Goal: Information Seeking & Learning: Find specific fact

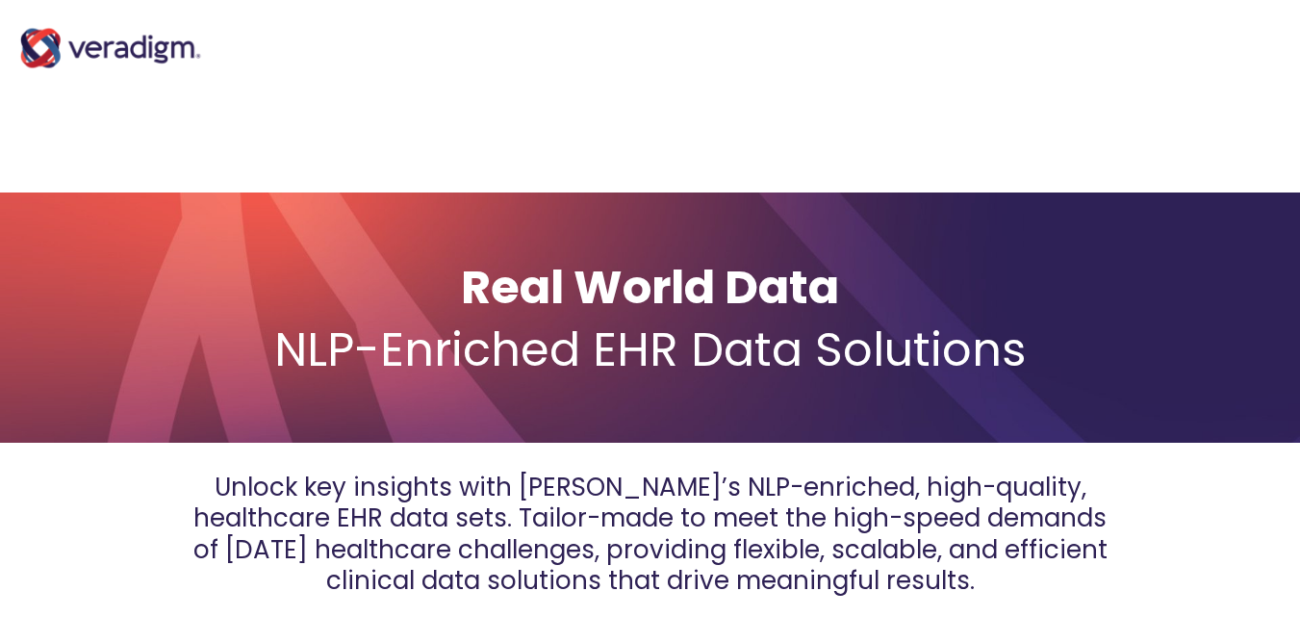
click at [147, 44] on img "Main Navigation" at bounding box center [110, 48] width 193 height 77
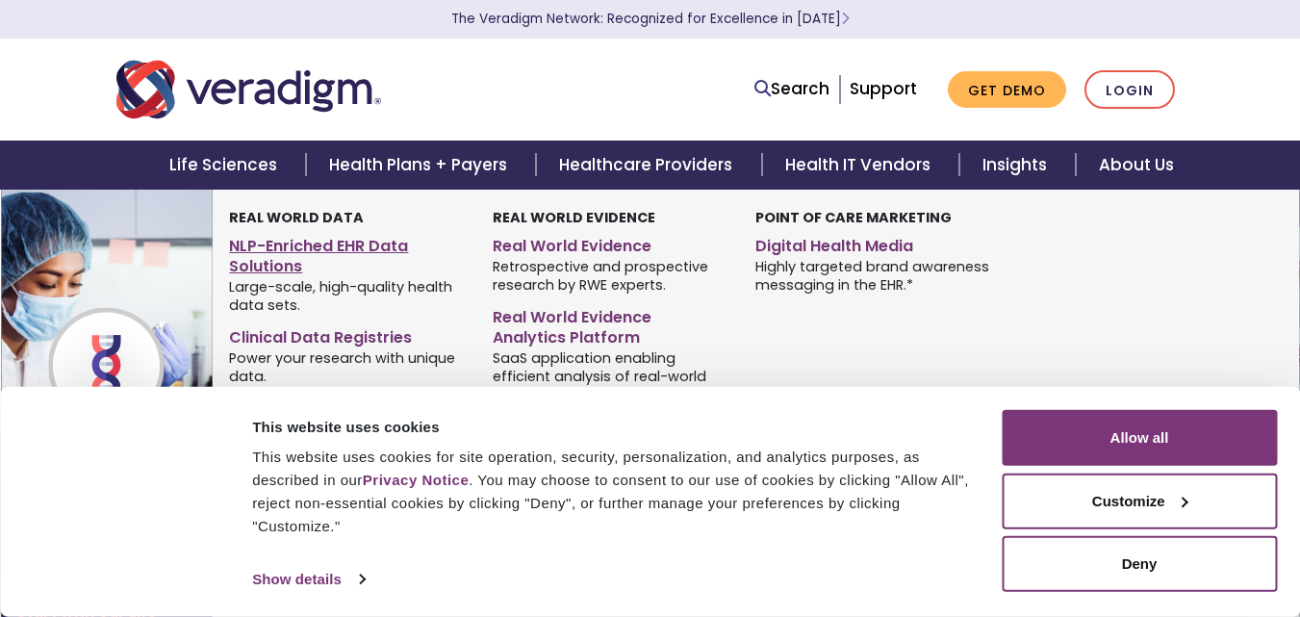
click at [309, 244] on link "NLP-Enriched EHR Data Solutions" at bounding box center [346, 253] width 234 height 48
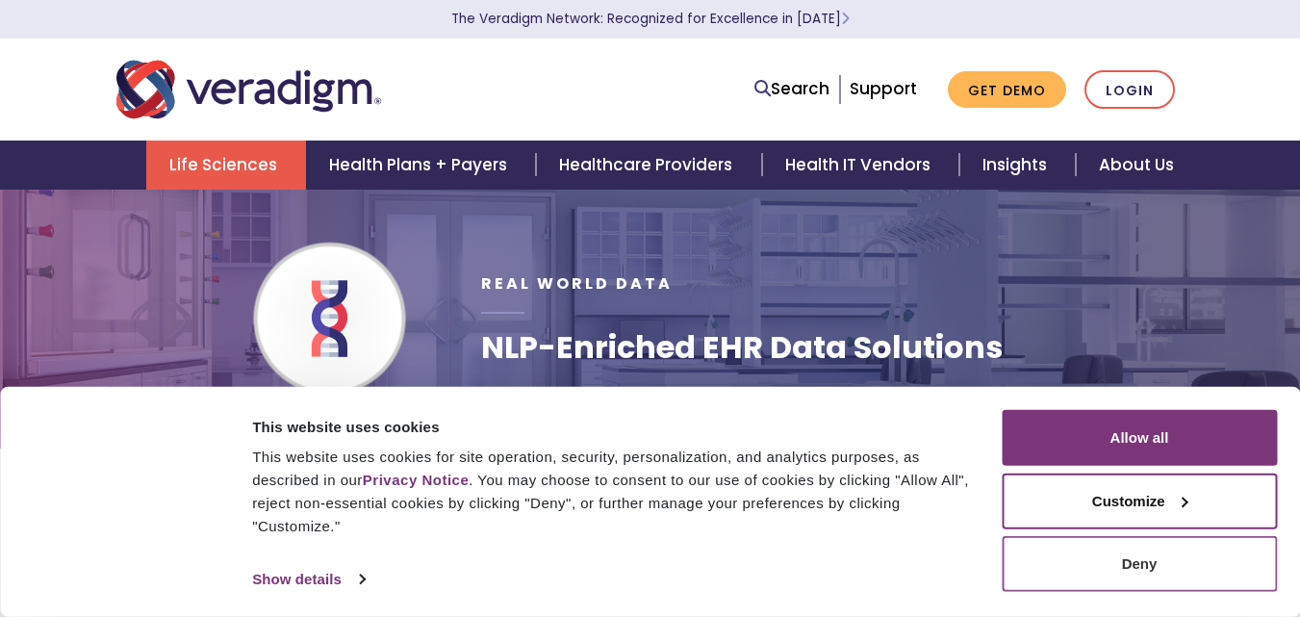
click at [1096, 564] on button "Deny" at bounding box center [1139, 564] width 275 height 56
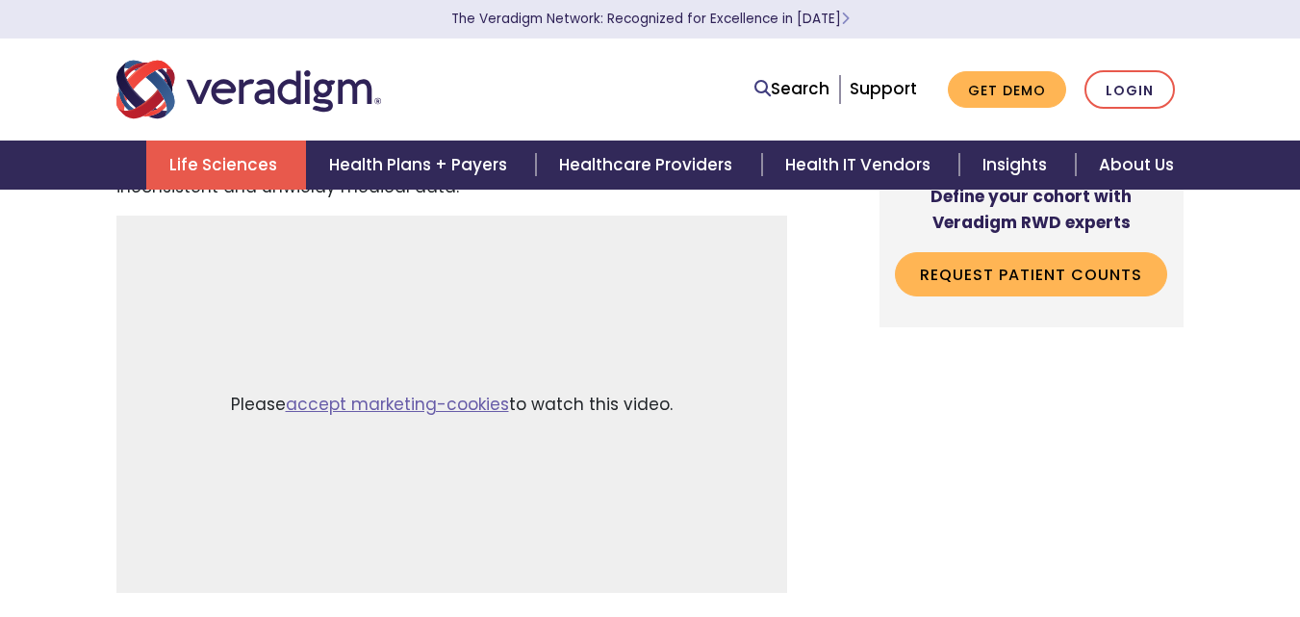
scroll to position [963, 0]
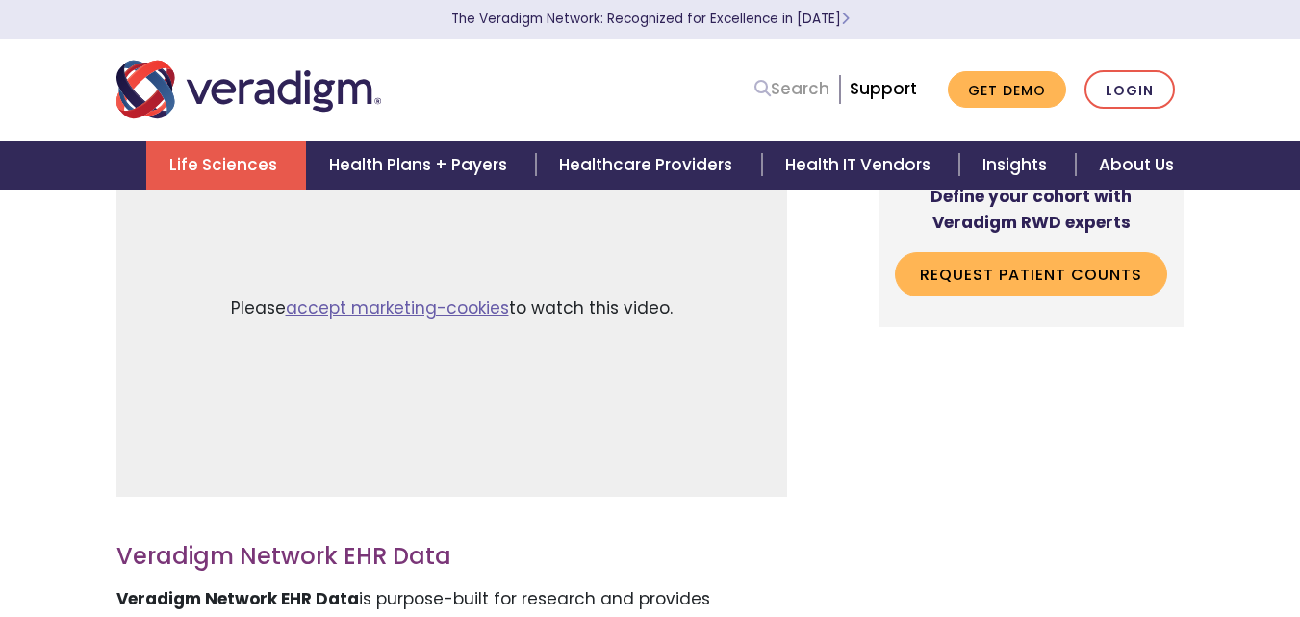
click at [797, 95] on link "Search" at bounding box center [792, 89] width 75 height 26
click at [785, 85] on link "Search" at bounding box center [792, 89] width 75 height 26
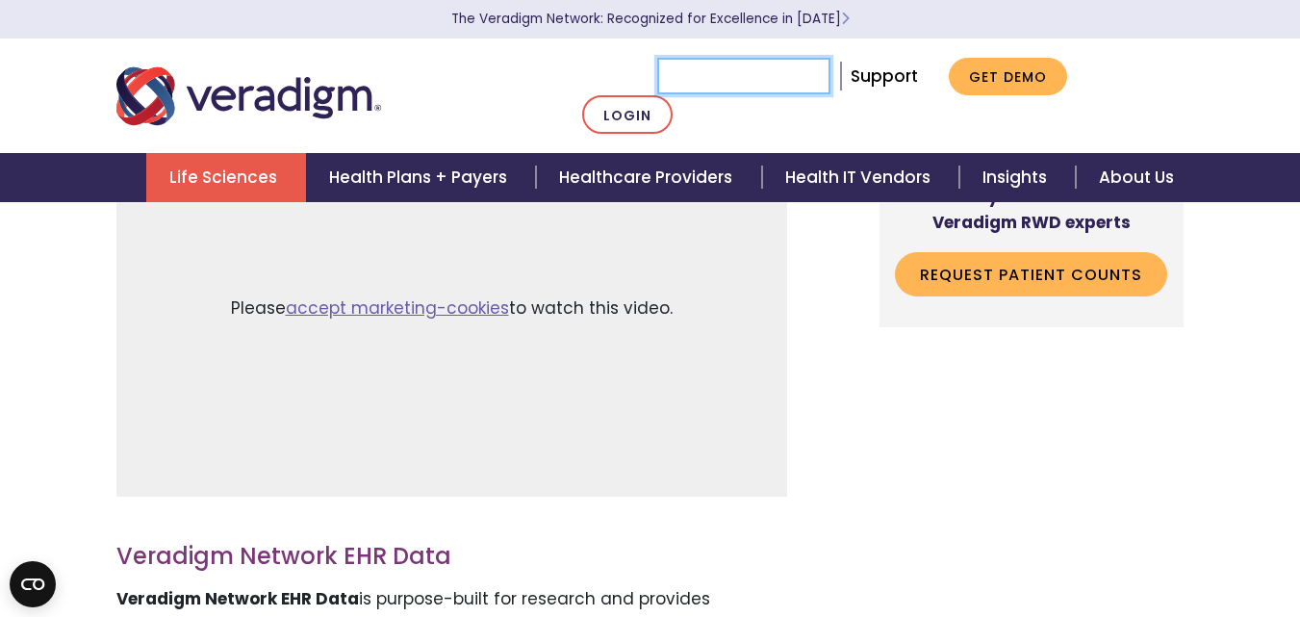
paste input "[PERSON_NAME][MEDICAL_DATA]"
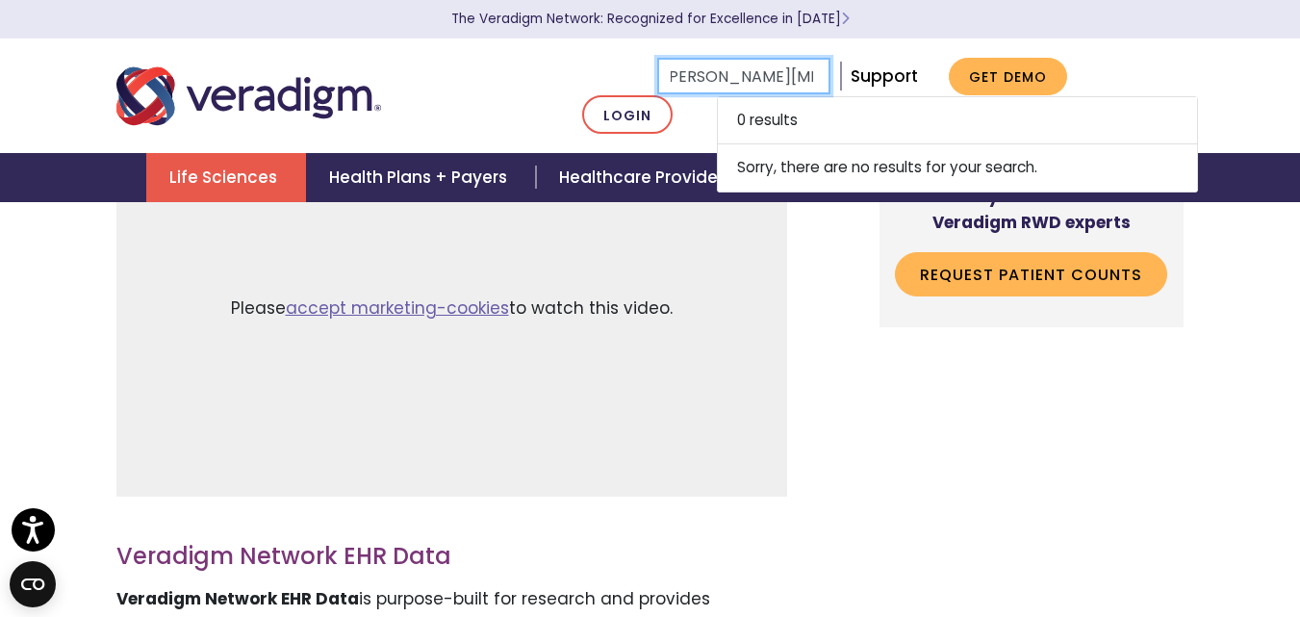
drag, startPoint x: 822, startPoint y: 91, endPoint x: 758, endPoint y: 98, distance: 64.8
click at [758, 94] on input "[PERSON_NAME][MEDICAL_DATA]" at bounding box center [743, 76] width 173 height 37
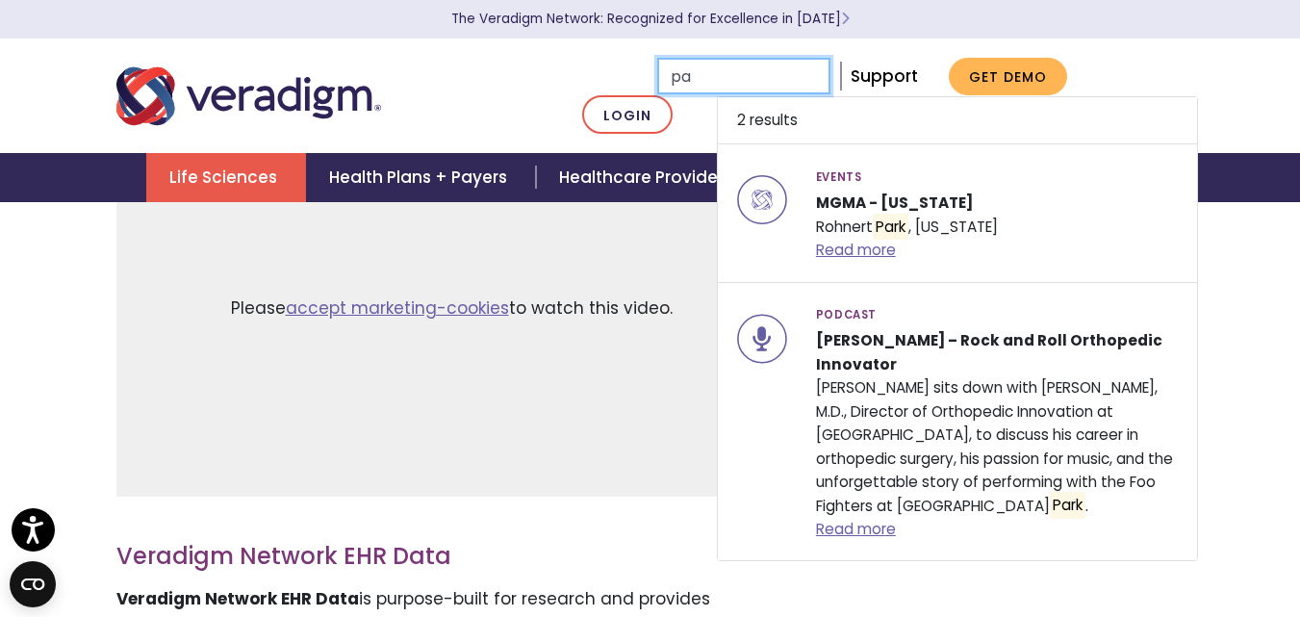
type input "p"
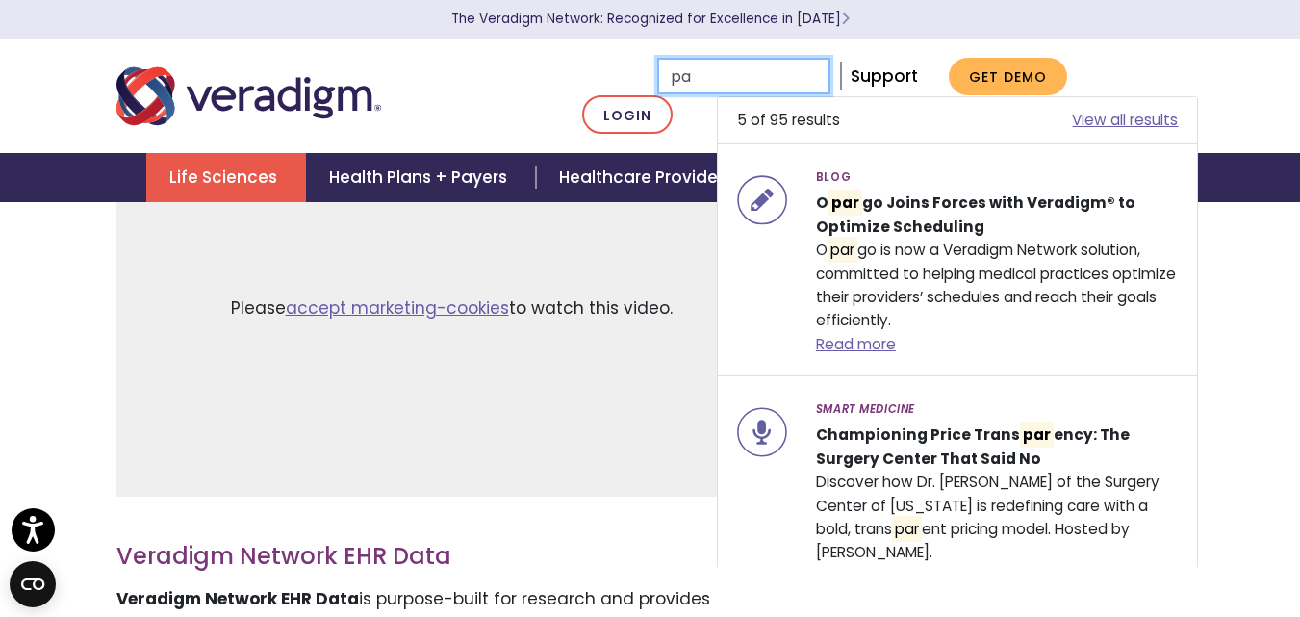
type input "p"
